Goal: Information Seeking & Learning: Learn about a topic

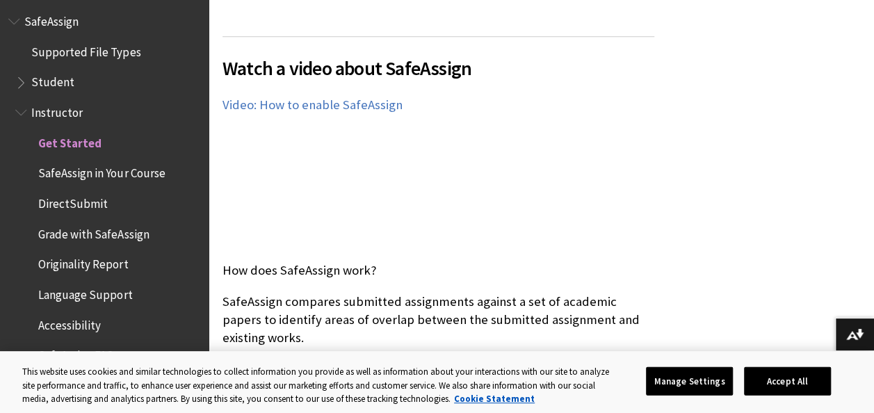
scroll to position [290, 0]
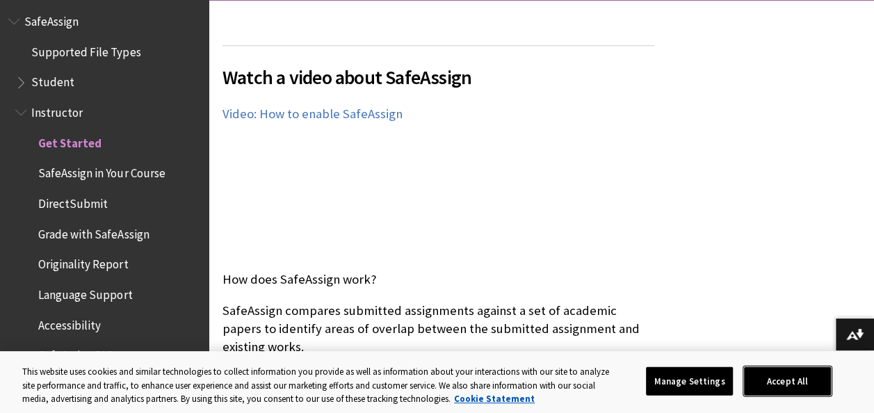
click at [766, 373] on button "Accept All" at bounding box center [787, 380] width 87 height 29
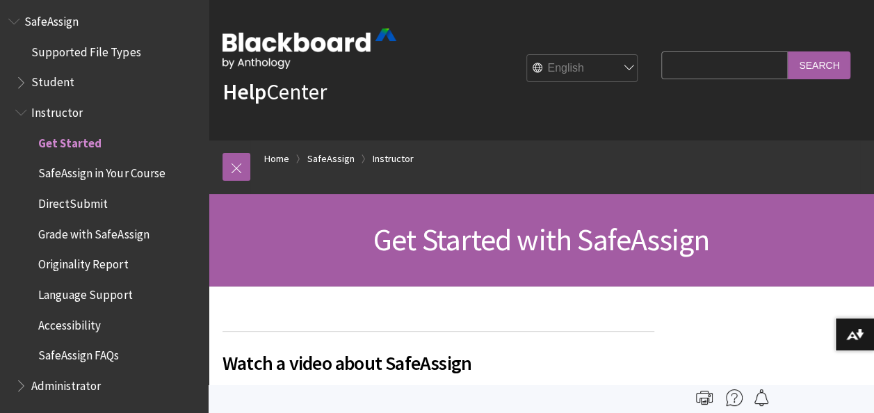
scroll to position [0, 0]
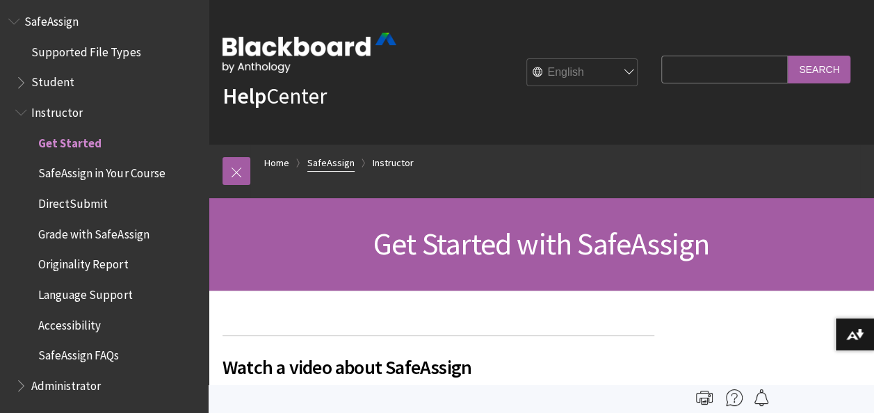
click at [335, 165] on link "SafeAssign" at bounding box center [330, 162] width 47 height 17
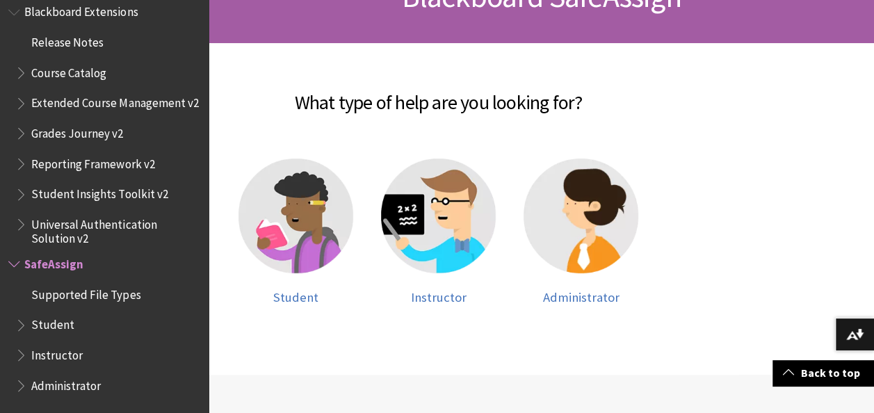
scroll to position [249, 0]
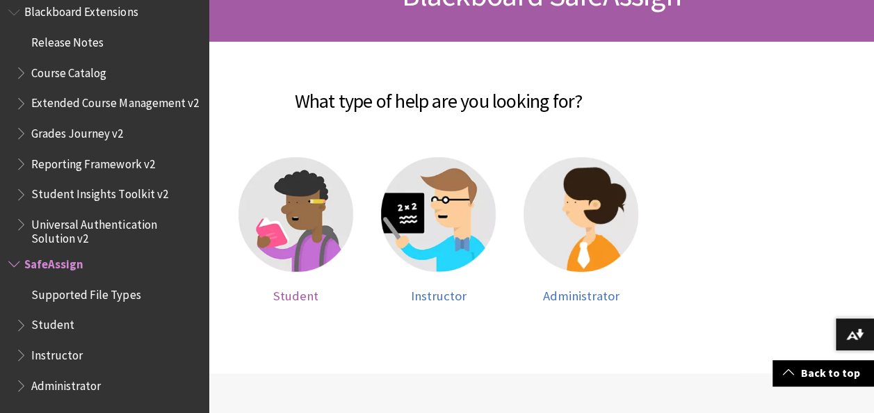
click at [298, 225] on img at bounding box center [296, 214] width 115 height 115
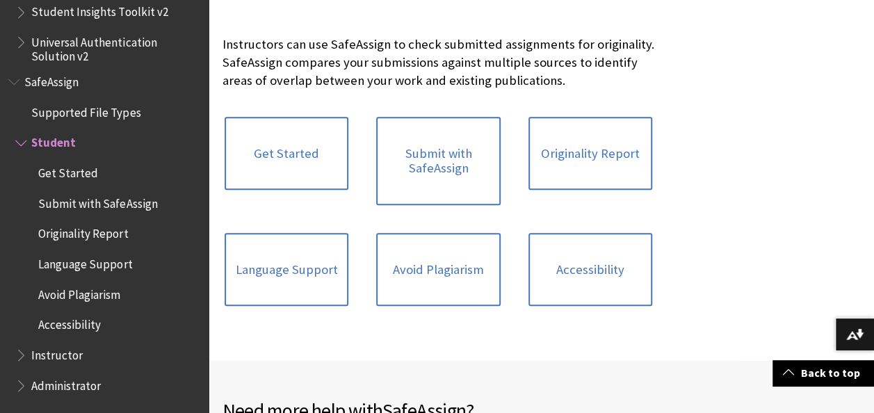
scroll to position [297, 0]
click at [428, 266] on link "Avoid Plagiarism" at bounding box center [438, 269] width 124 height 74
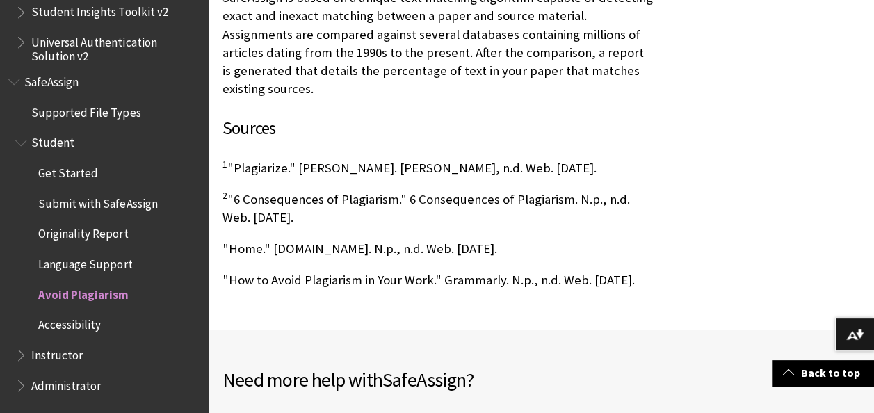
scroll to position [1307, 0]
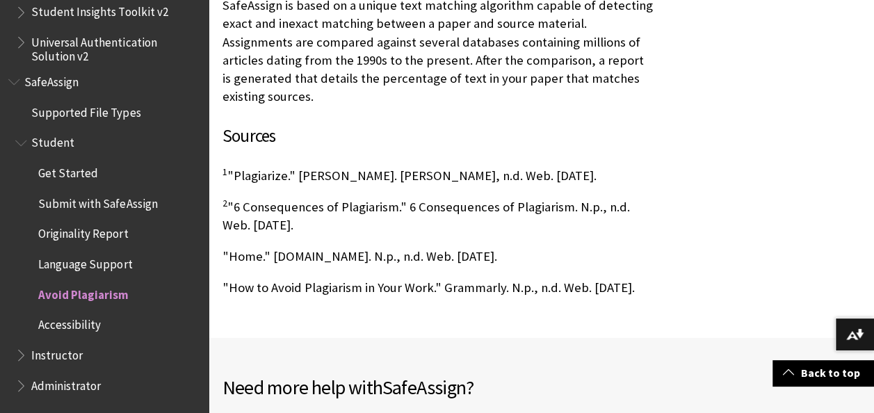
drag, startPoint x: 499, startPoint y: 217, endPoint x: 213, endPoint y: 217, distance: 285.8
drag, startPoint x: 213, startPoint y: 217, endPoint x: 250, endPoint y: 221, distance: 37.1
click at [250, 247] on p ""Home." Plagiarism.org. N.p., n.d. Web. 15 Apr. 2014." at bounding box center [439, 256] width 432 height 18
copy p ""Home." Plagiarism.org. N.p., n.d. Web. 15 Apr. 2014"
